Goal: Check status: Check status

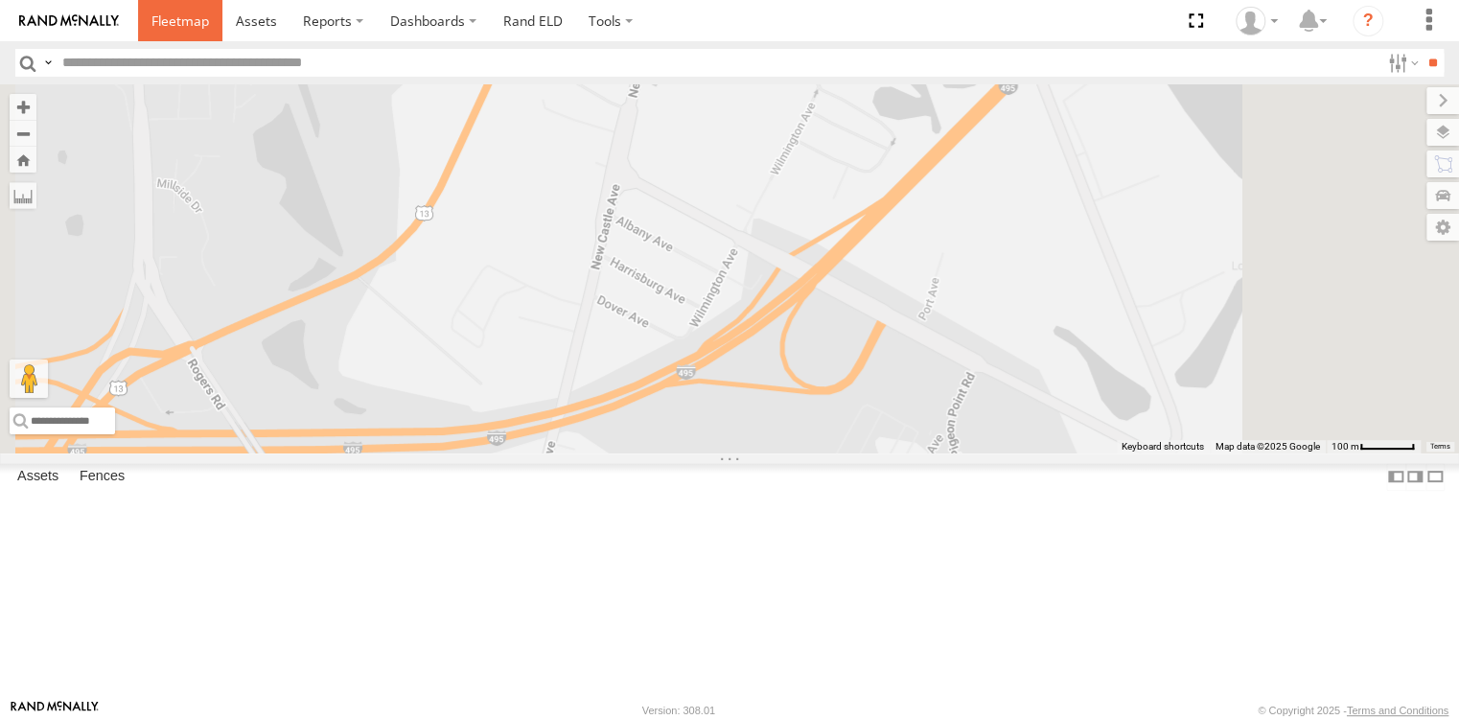
click at [187, 32] on link at bounding box center [180, 20] width 84 height 41
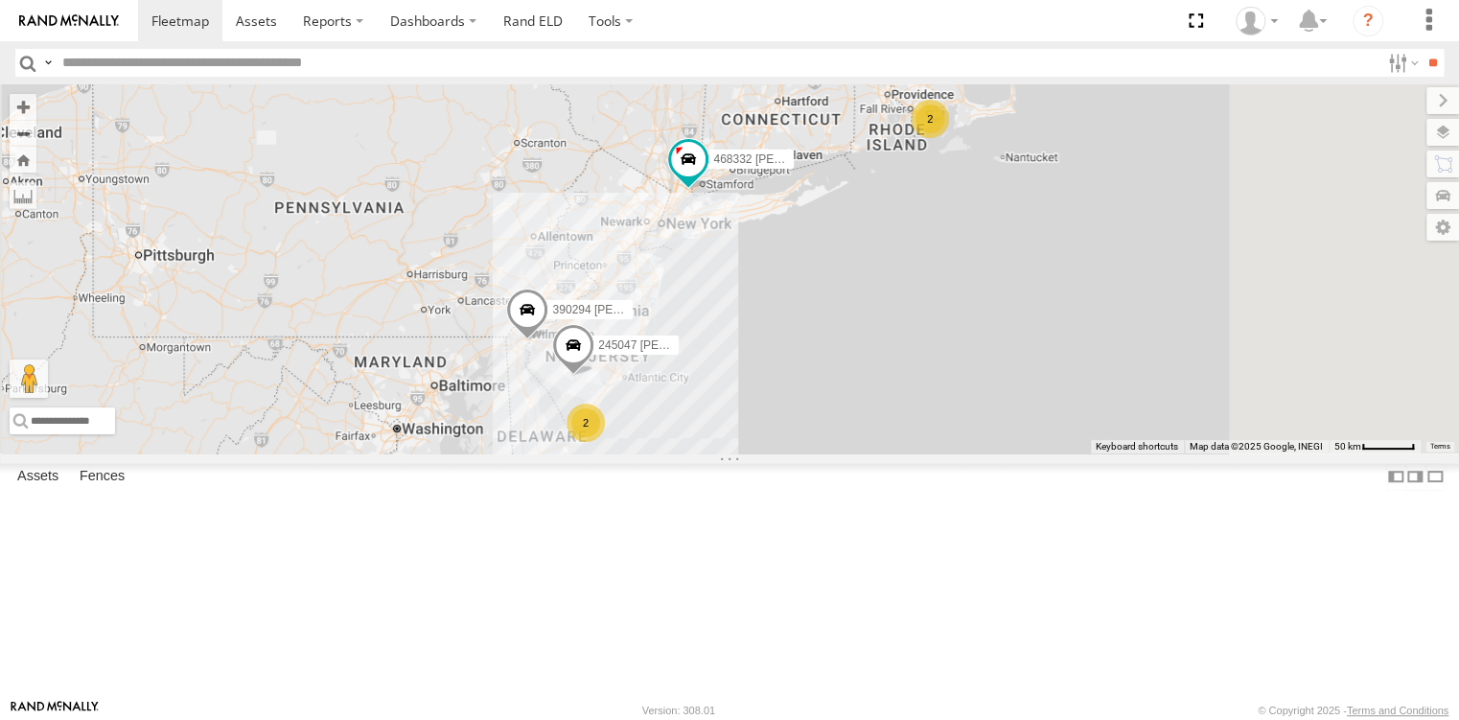
click at [0, 0] on div "468332 [PERSON_NAME] All Assets" at bounding box center [0, 0] width 0 height 0
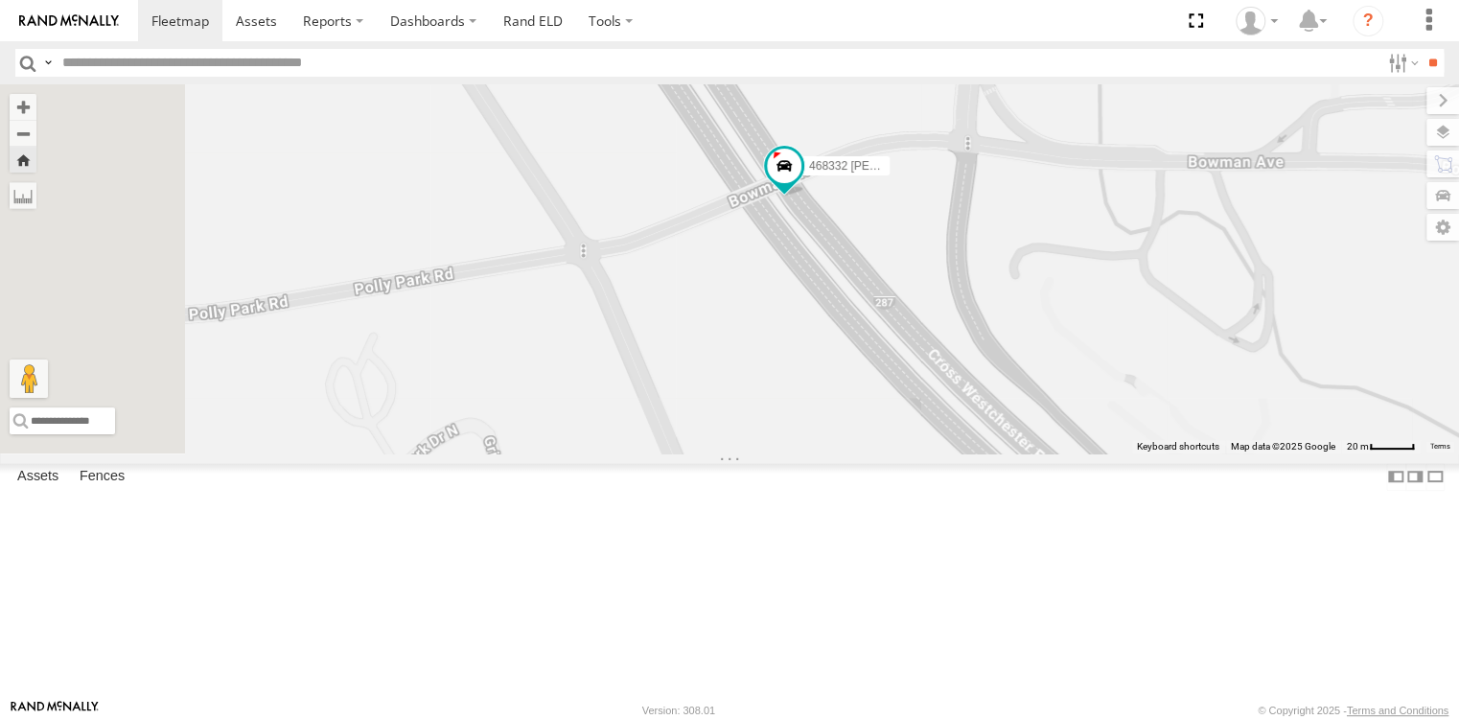
drag, startPoint x: 690, startPoint y: 370, endPoint x: 970, endPoint y: 554, distance: 335.0
click at [970, 452] on div "468332 [PERSON_NAME]" at bounding box center [729, 268] width 1459 height 368
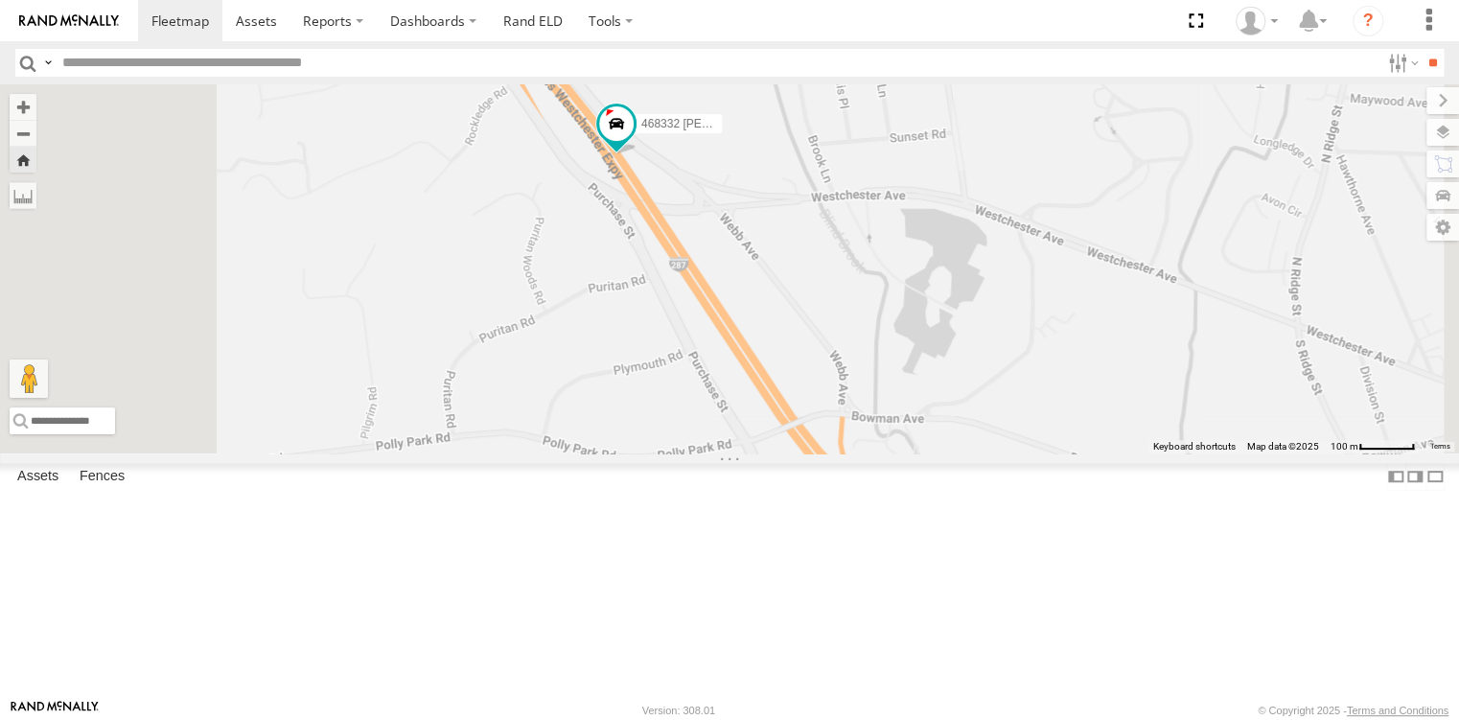
drag, startPoint x: 815, startPoint y: 404, endPoint x: 928, endPoint y: 535, distance: 172.6
click at [928, 452] on div "468332 [PERSON_NAME]" at bounding box center [729, 268] width 1459 height 368
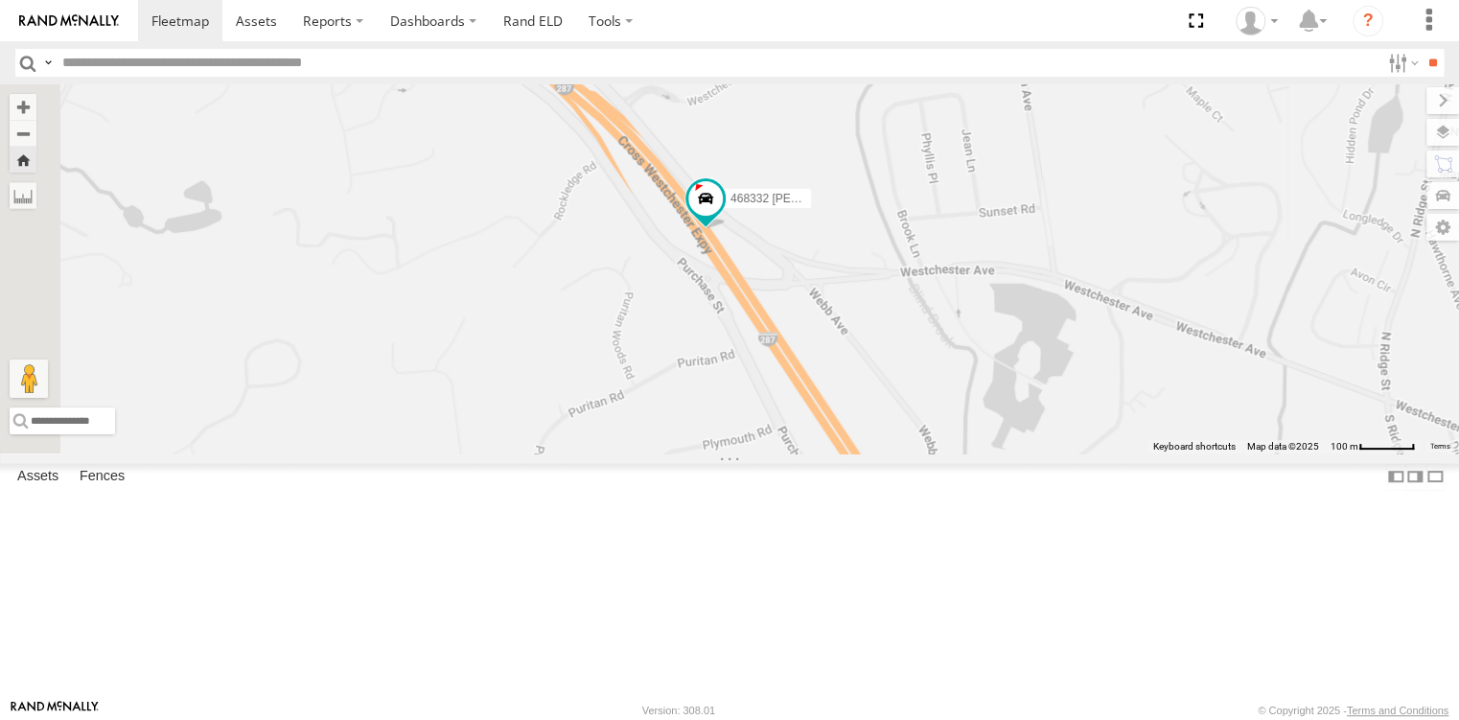
drag, startPoint x: 767, startPoint y: 383, endPoint x: 813, endPoint y: 417, distance: 56.9
click at [813, 417] on div "468332 [PERSON_NAME]" at bounding box center [729, 268] width 1459 height 368
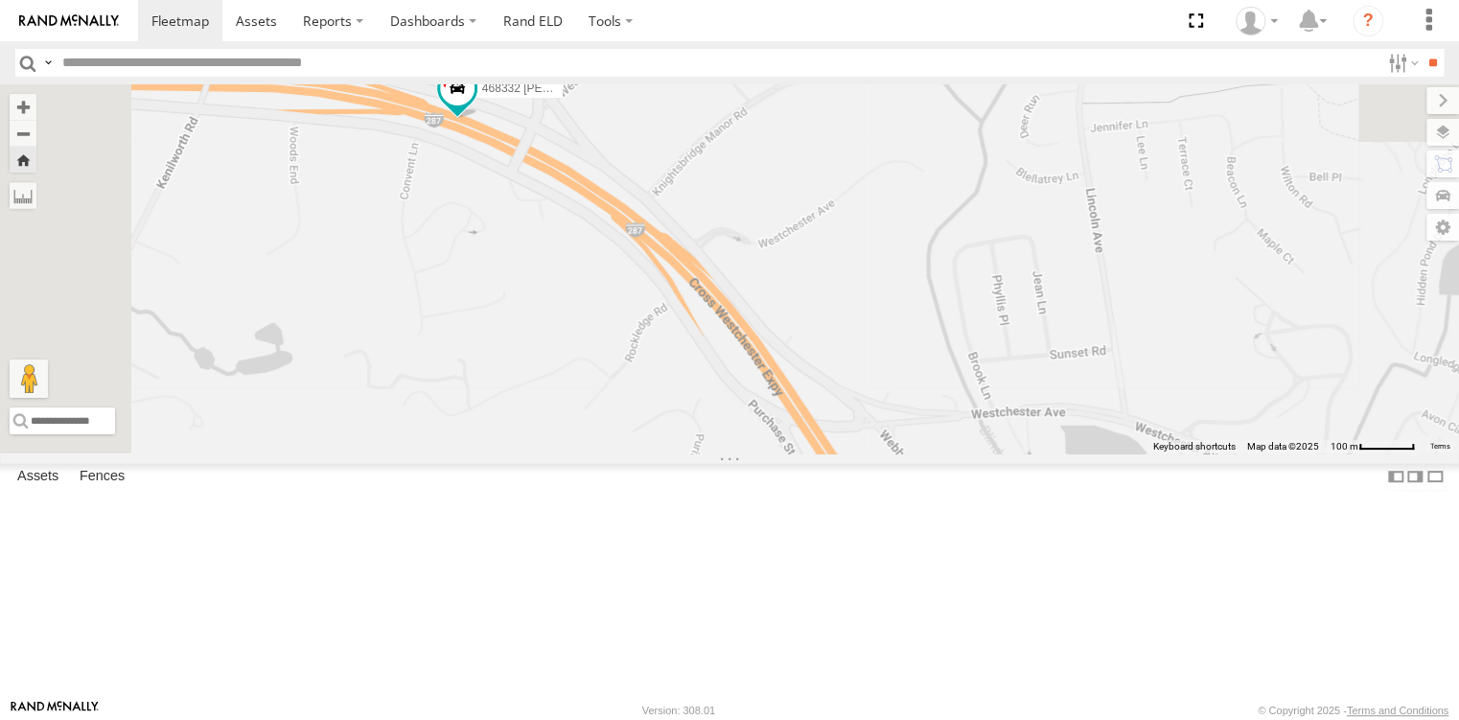
drag, startPoint x: 606, startPoint y: 328, endPoint x: 708, endPoint y: 497, distance: 198.2
click at [708, 452] on div "468332 [PERSON_NAME]" at bounding box center [729, 268] width 1459 height 368
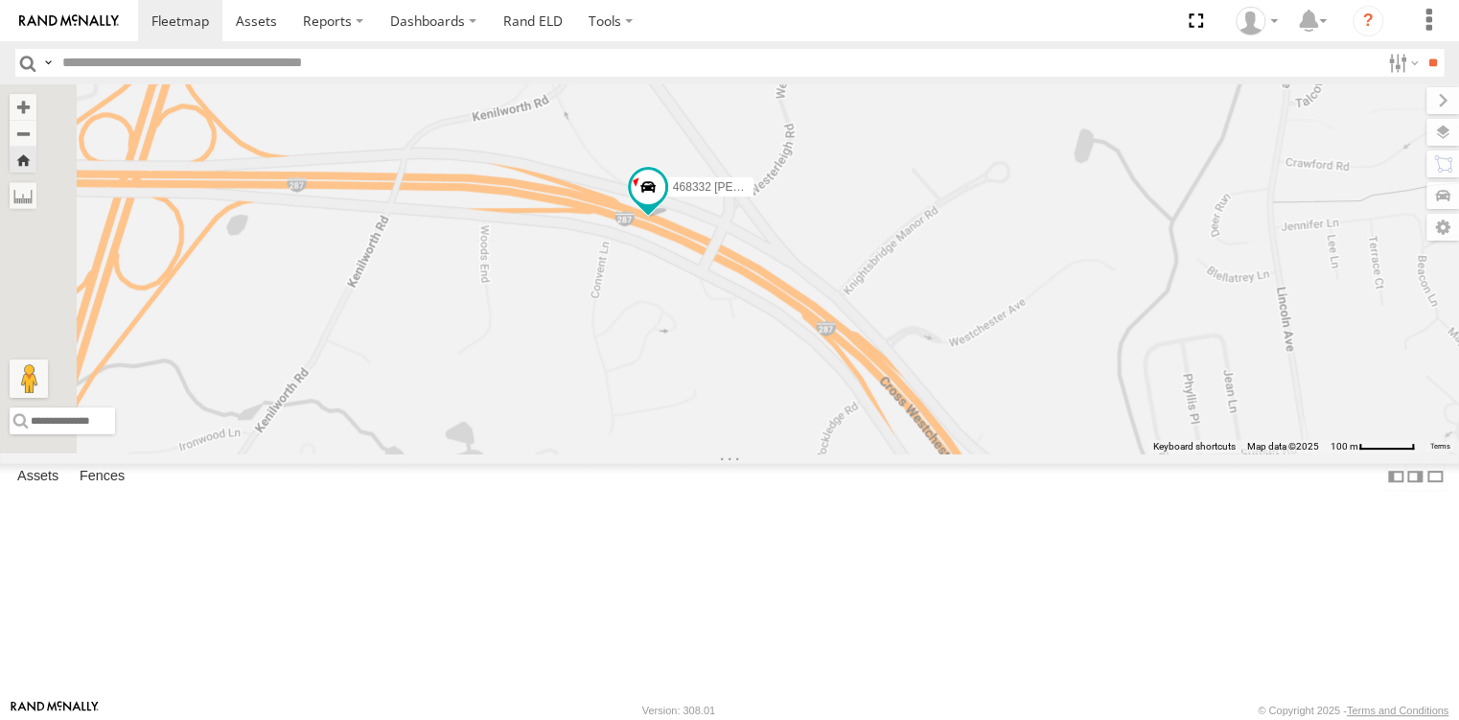
drag, startPoint x: 665, startPoint y: 418, endPoint x: 842, endPoint y: 500, distance: 194.7
click at [842, 452] on div "468332 [PERSON_NAME]" at bounding box center [729, 268] width 1459 height 368
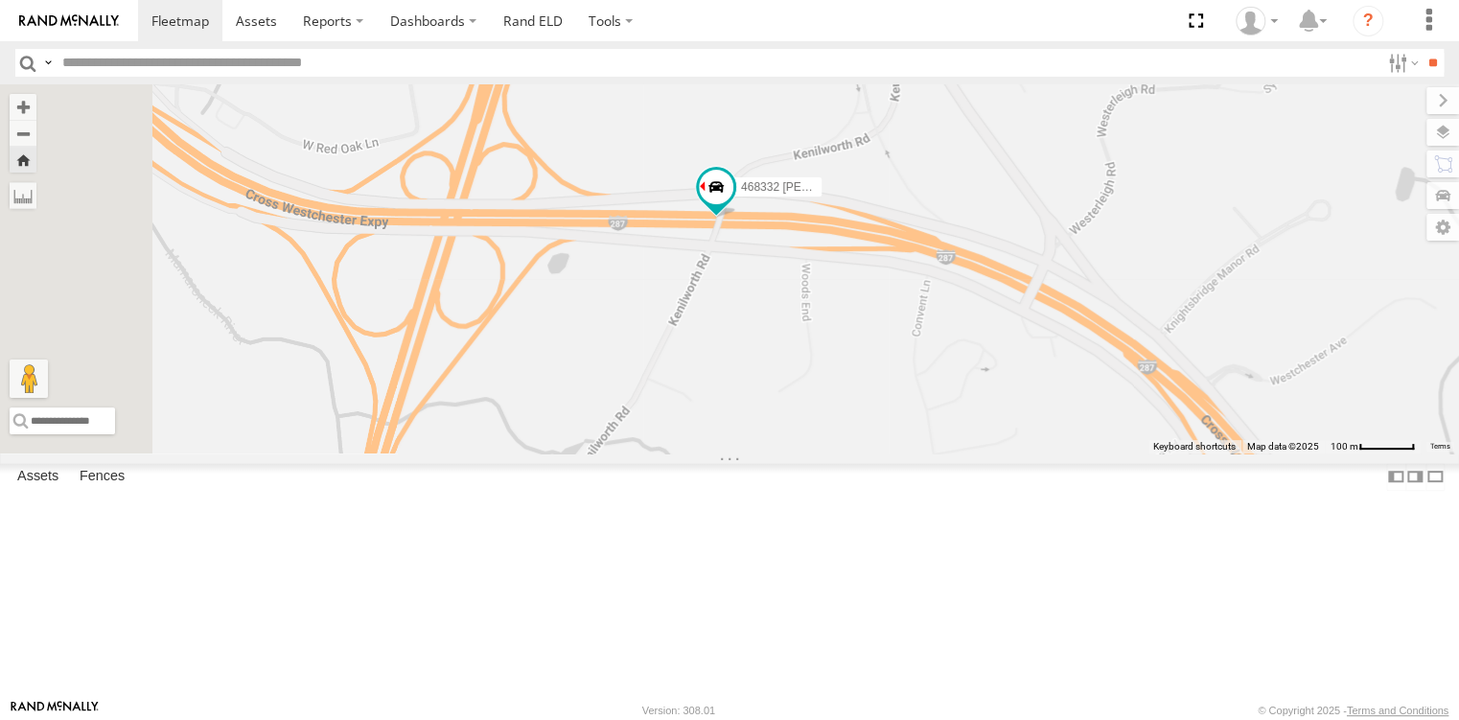
drag, startPoint x: 652, startPoint y: 436, endPoint x: 963, endPoint y: 466, distance: 312.9
click at [963, 452] on div "468332 [PERSON_NAME]" at bounding box center [729, 268] width 1459 height 368
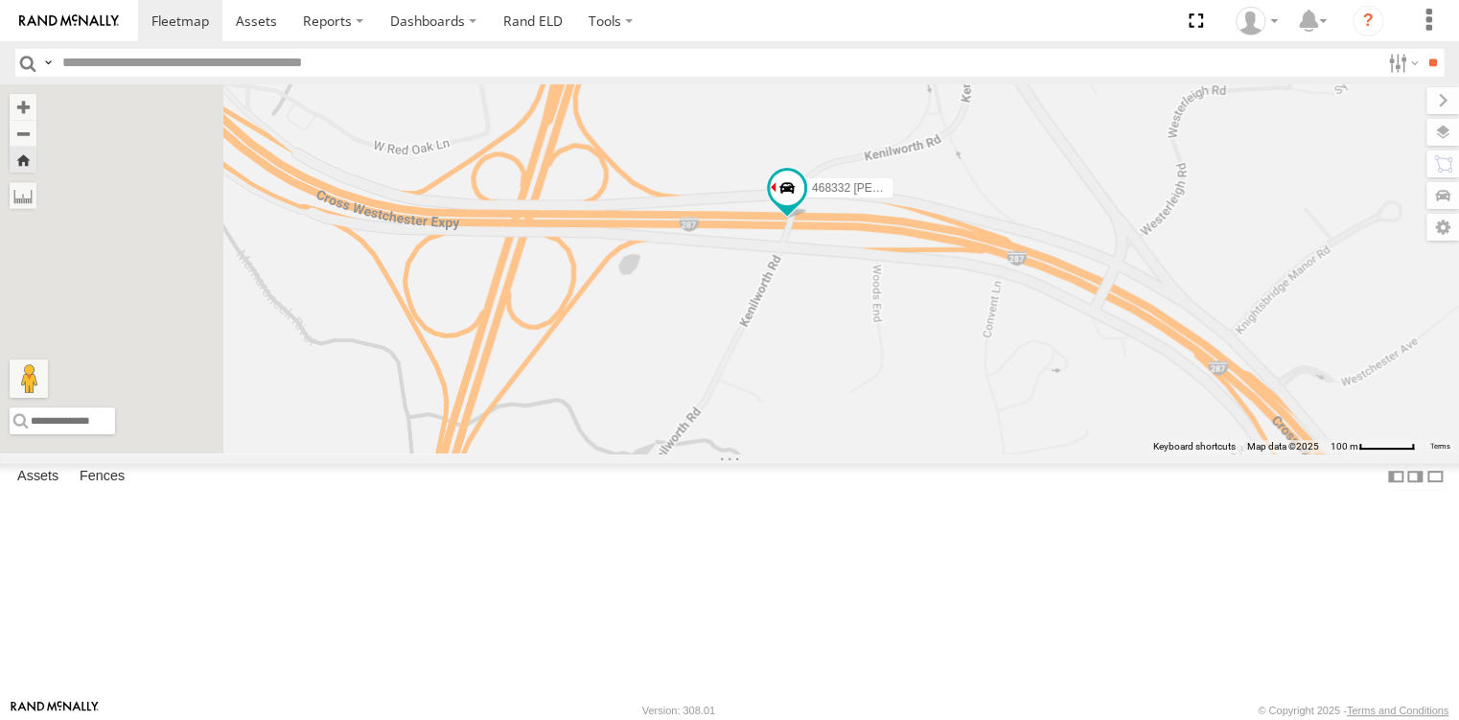
drag, startPoint x: 851, startPoint y: 474, endPoint x: 929, endPoint y: 475, distance: 77.6
click at [929, 452] on div "468332 [PERSON_NAME]" at bounding box center [729, 268] width 1459 height 368
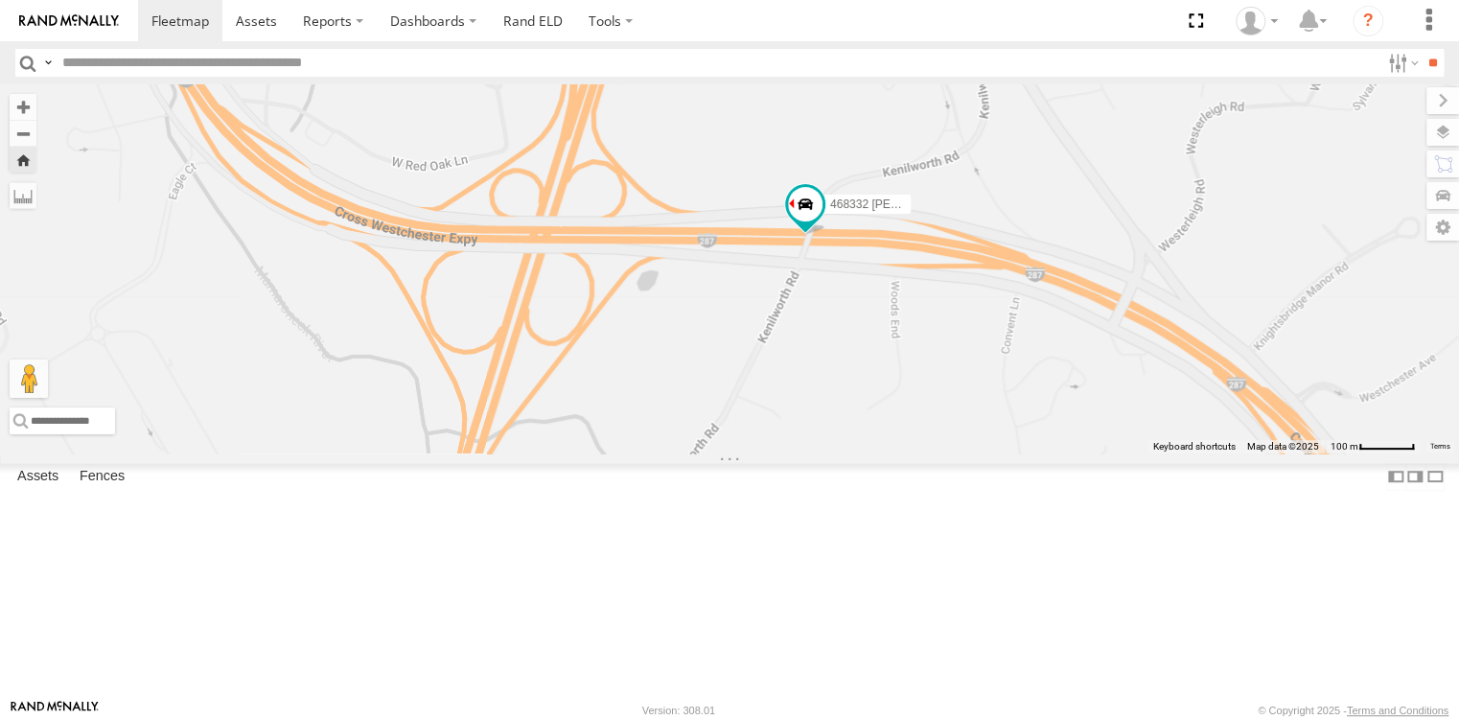
drag, startPoint x: 882, startPoint y: 488, endPoint x: 897, endPoint y: 506, distance: 23.8
click at [897, 452] on div "468332 [PERSON_NAME]" at bounding box center [729, 268] width 1459 height 368
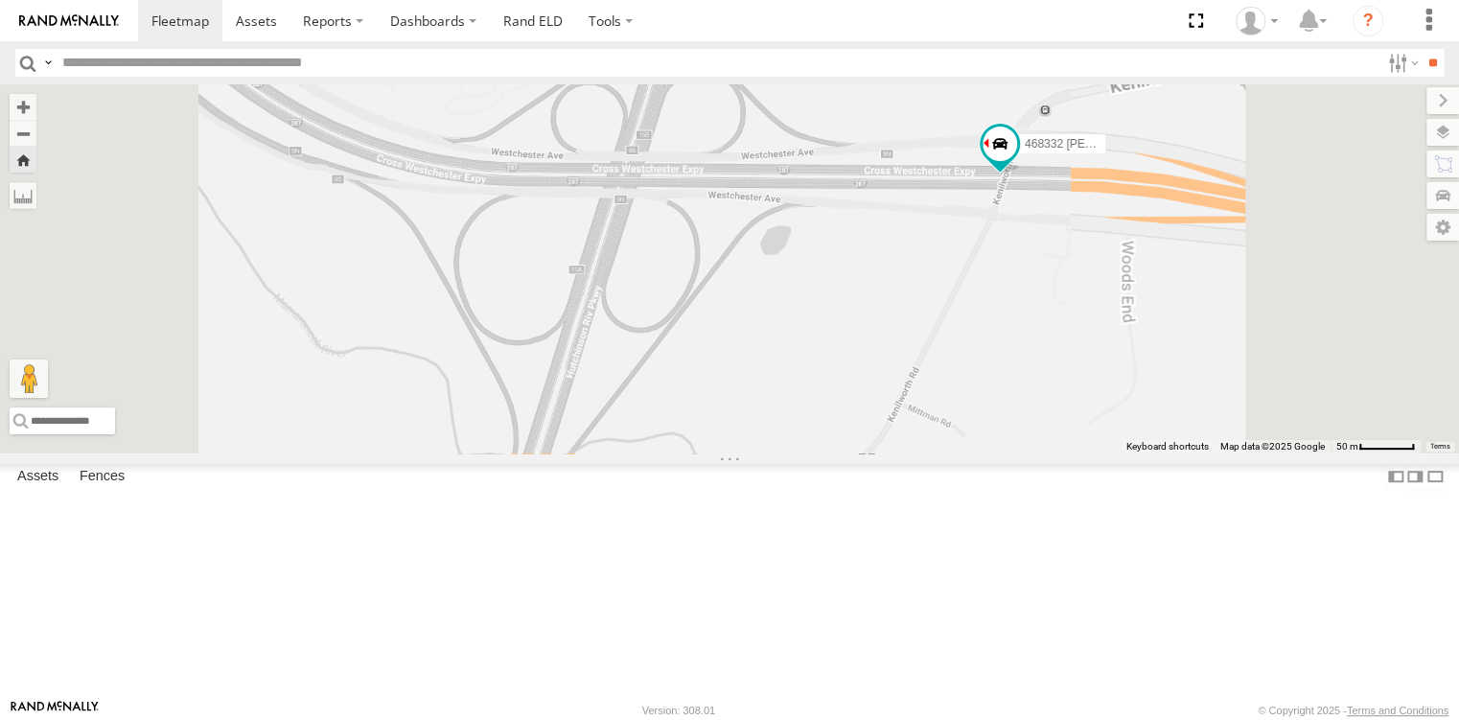
drag, startPoint x: 614, startPoint y: 486, endPoint x: 630, endPoint y: 480, distance: 16.4
click at [630, 452] on div "468332 [PERSON_NAME]" at bounding box center [729, 268] width 1459 height 368
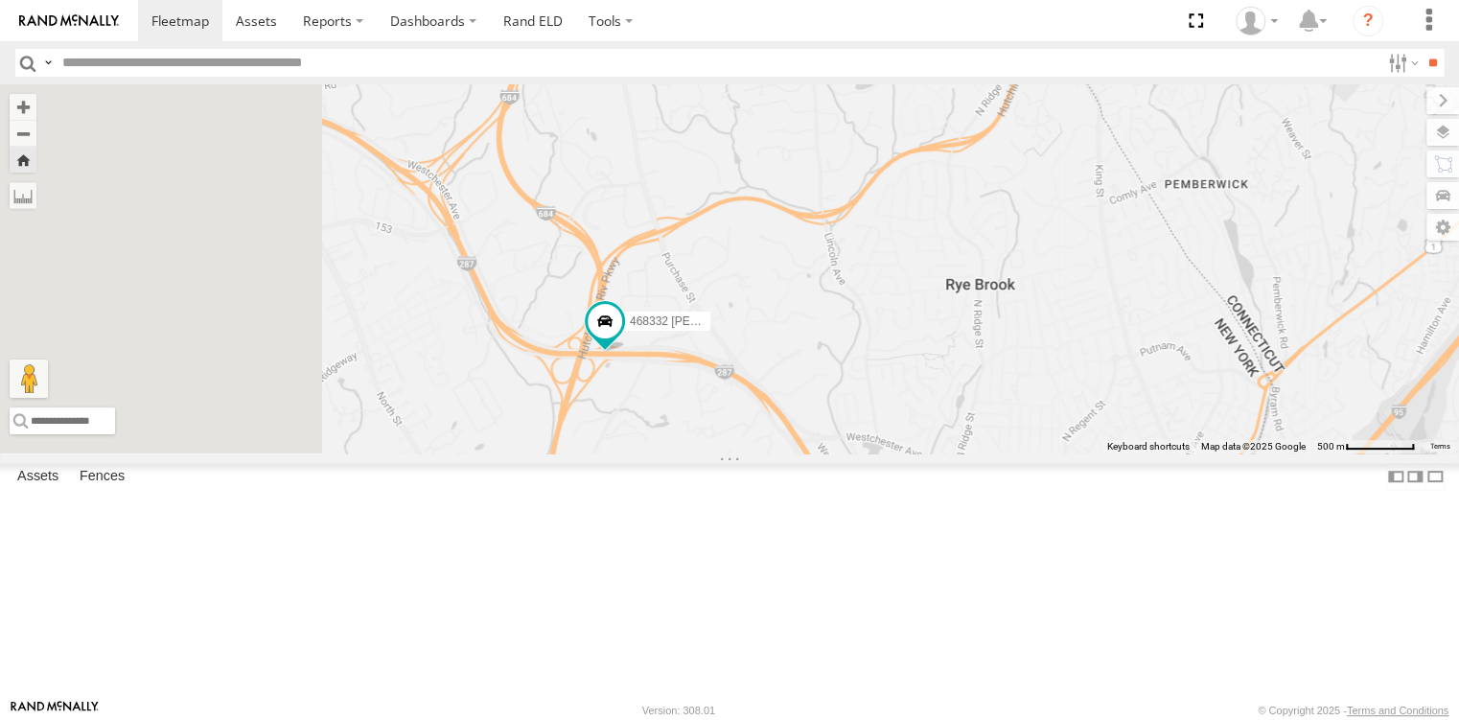
drag, startPoint x: 681, startPoint y: 513, endPoint x: 833, endPoint y: 513, distance: 152.4
click at [833, 452] on div "468332 [PERSON_NAME]" at bounding box center [729, 268] width 1459 height 368
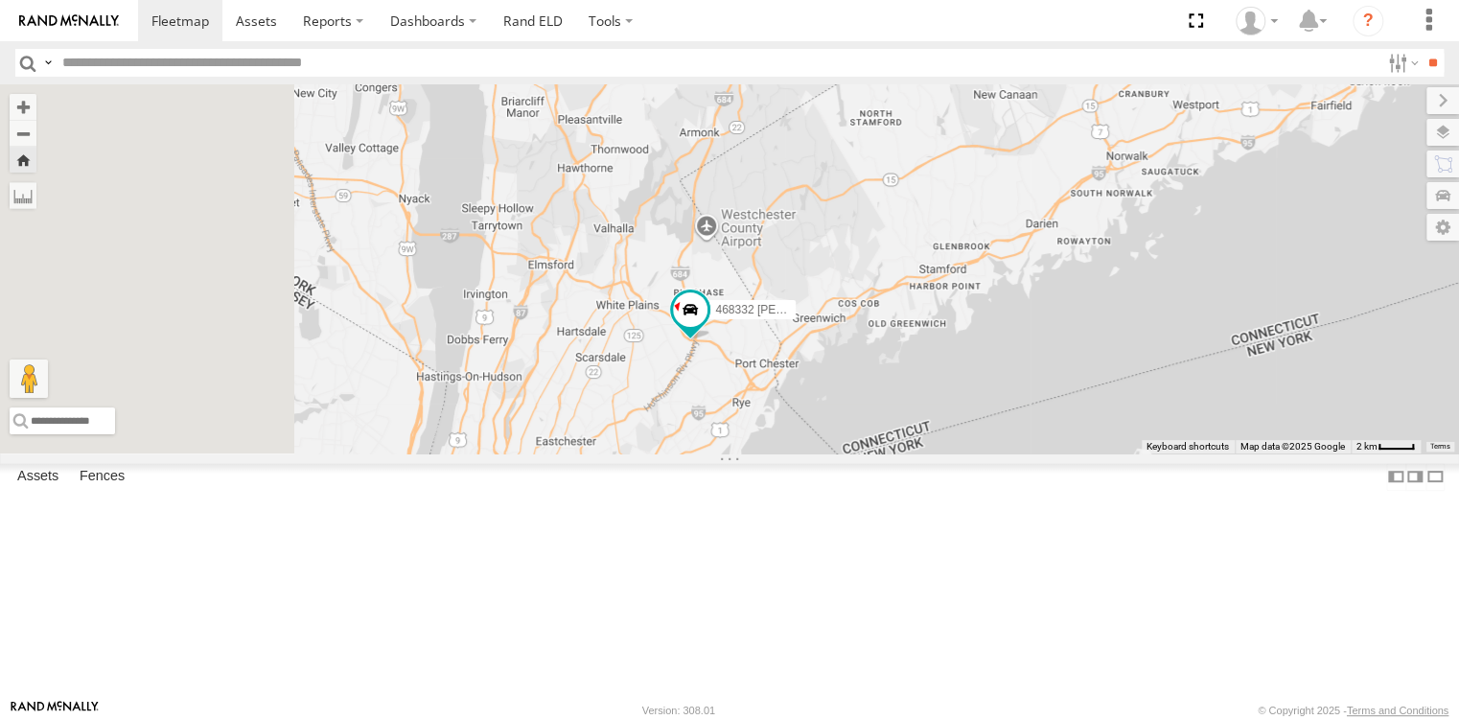
drag, startPoint x: 663, startPoint y: 547, endPoint x: 860, endPoint y: 500, distance: 202.0
click at [860, 452] on div "468332 [PERSON_NAME]" at bounding box center [729, 268] width 1459 height 368
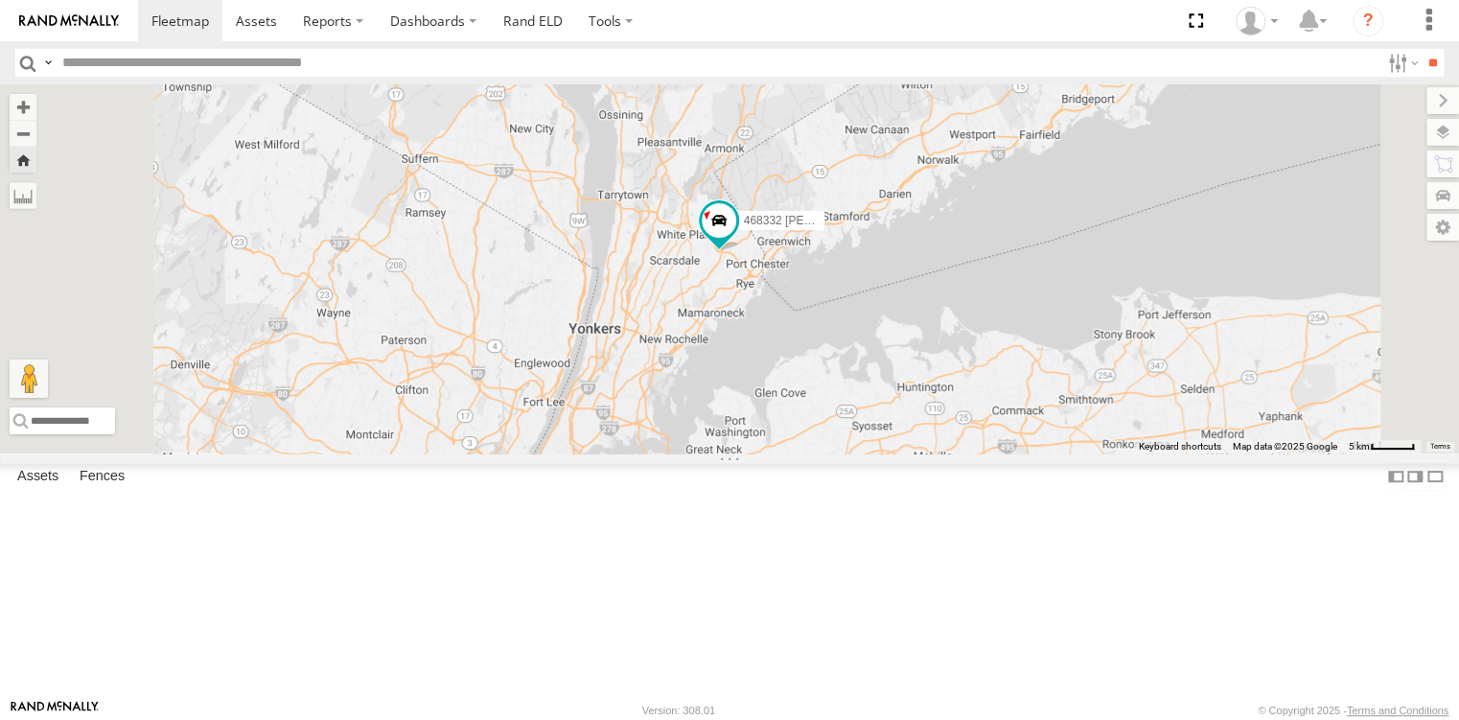
drag, startPoint x: 883, startPoint y: 430, endPoint x: 887, endPoint y: 420, distance: 11.2
click at [887, 420] on div "468332 [PERSON_NAME]" at bounding box center [729, 268] width 1459 height 368
